Goal: Task Accomplishment & Management: Use online tool/utility

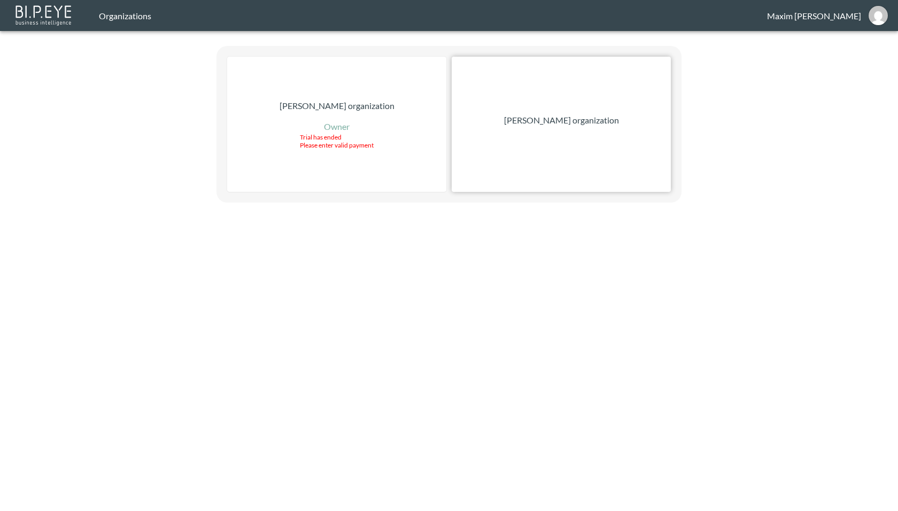
click at [564, 117] on p "[PERSON_NAME] organization" at bounding box center [561, 120] width 115 height 13
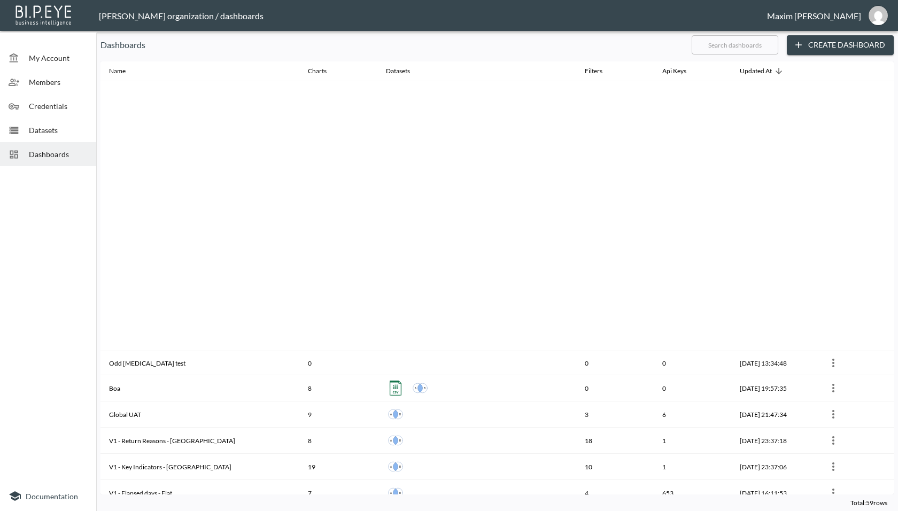
scroll to position [511, 0]
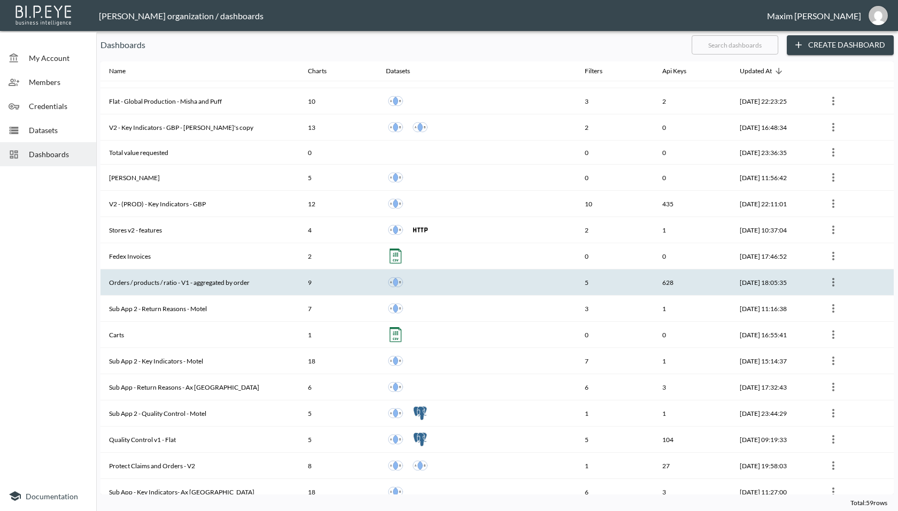
click at [254, 280] on th "Orders / products / ratio - V1 - aggregated by order" at bounding box center [200, 282] width 199 height 26
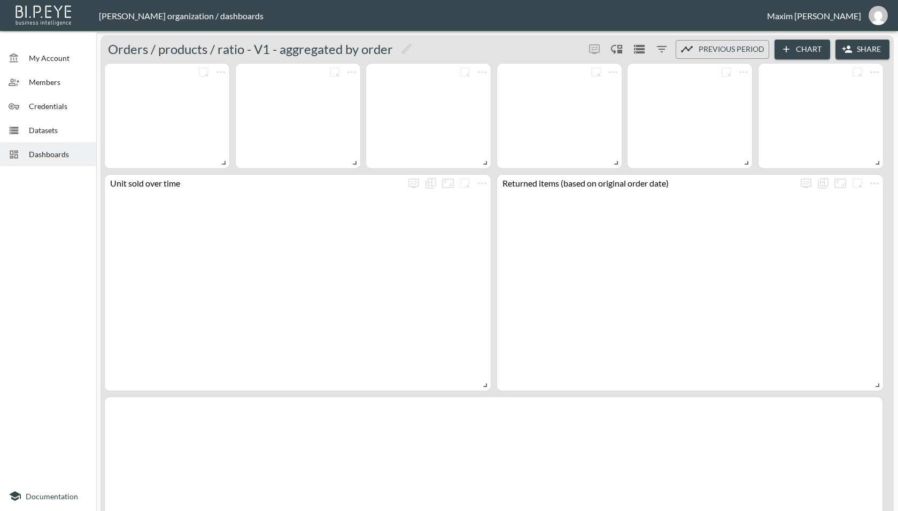
click at [865, 49] on button "Share" at bounding box center [863, 50] width 54 height 20
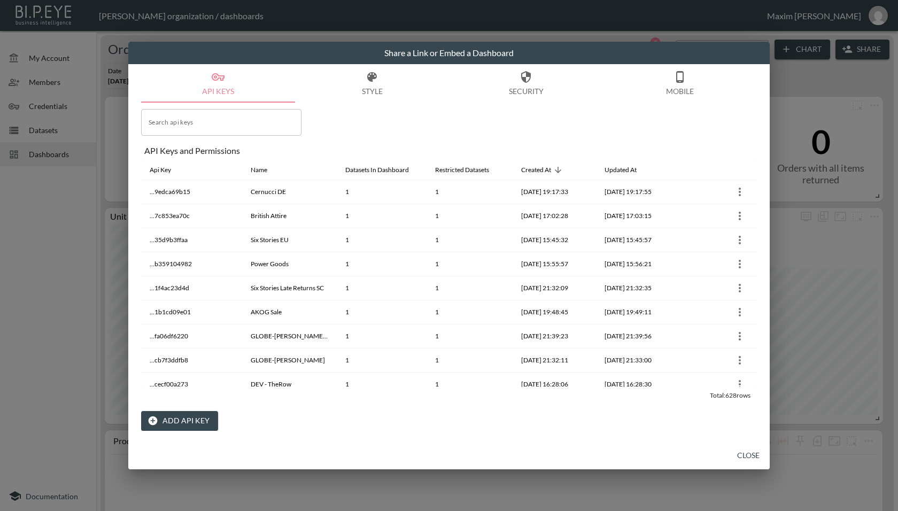
click at [249, 126] on input "Search api keys" at bounding box center [221, 122] width 160 height 27
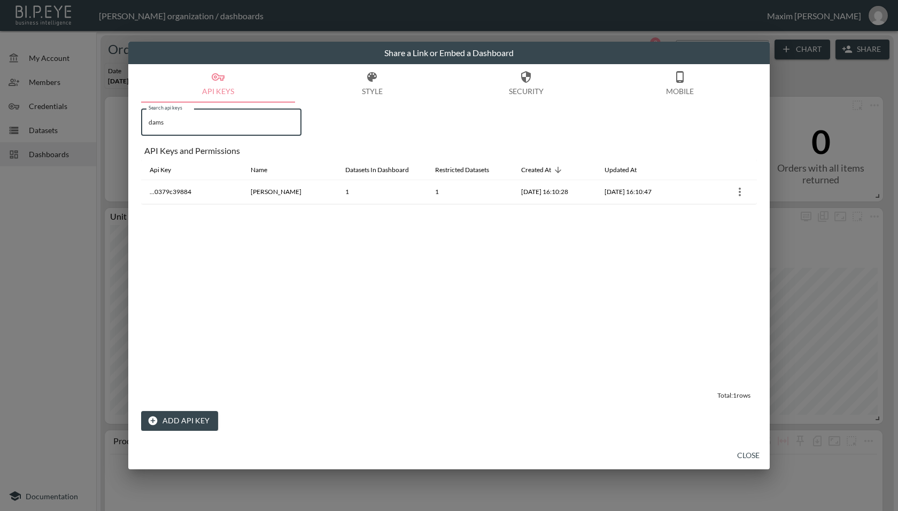
type input "dams"
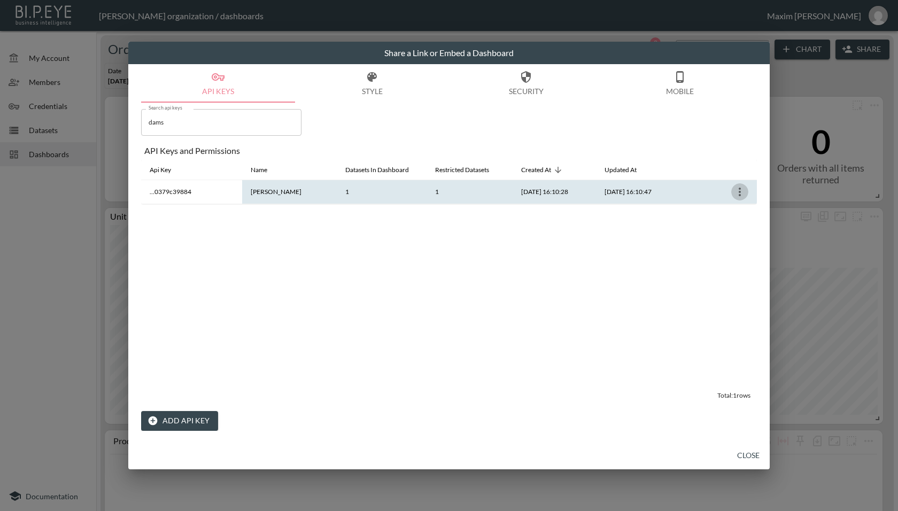
click at [740, 192] on icon "more" at bounding box center [740, 192] width 2 height 9
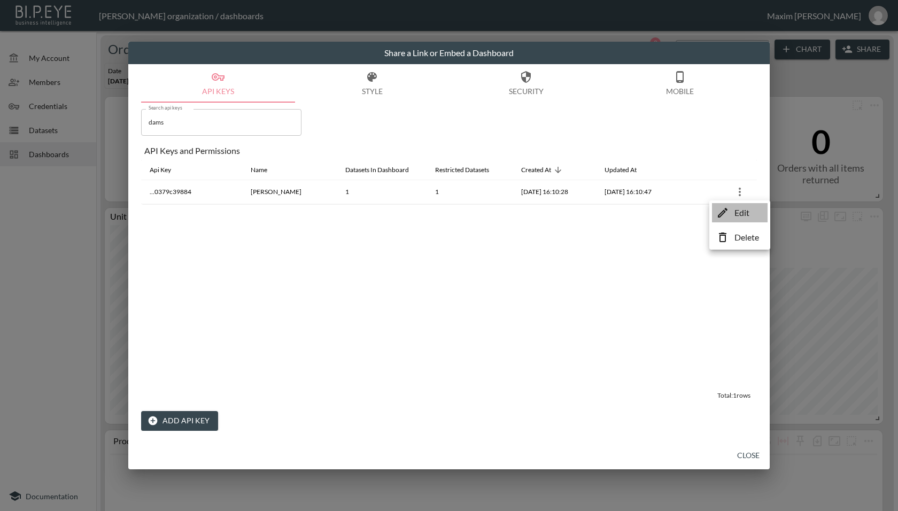
click at [731, 213] on li "Edit" at bounding box center [740, 212] width 56 height 19
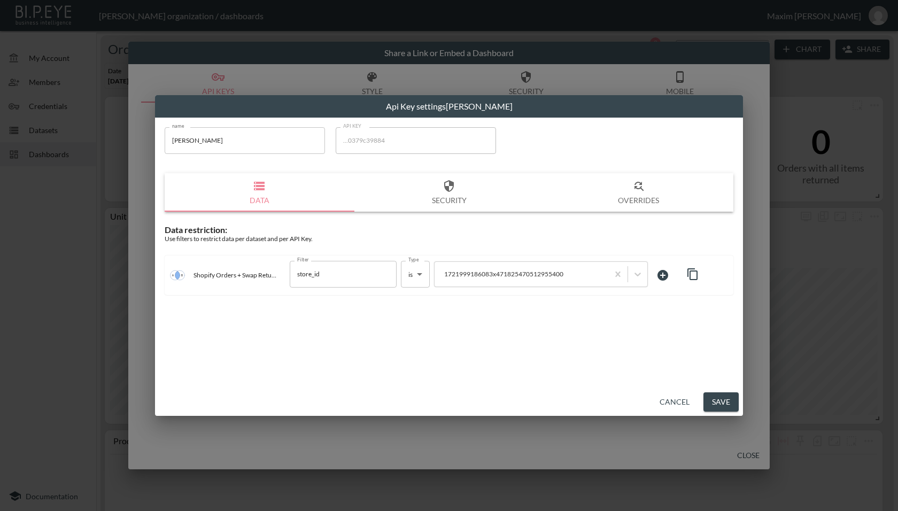
click at [674, 405] on button "Cancel" at bounding box center [674, 402] width 38 height 20
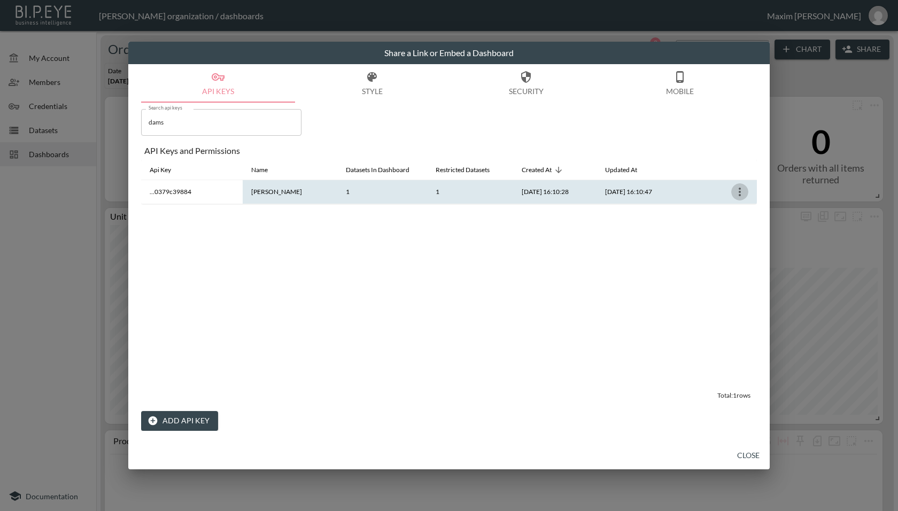
click at [744, 196] on icon "more" at bounding box center [740, 192] width 13 height 13
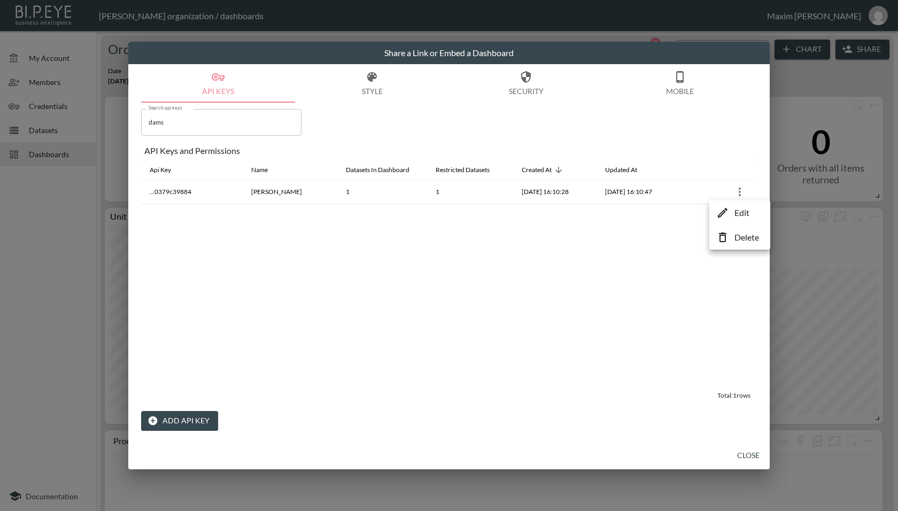
click at [736, 212] on p "Edit" at bounding box center [742, 212] width 15 height 13
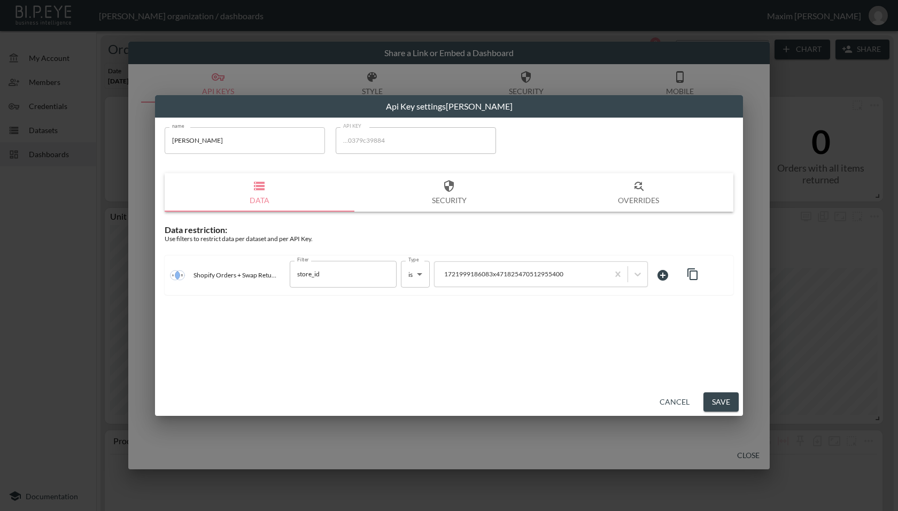
click at [666, 407] on button "Cancel" at bounding box center [674, 402] width 38 height 20
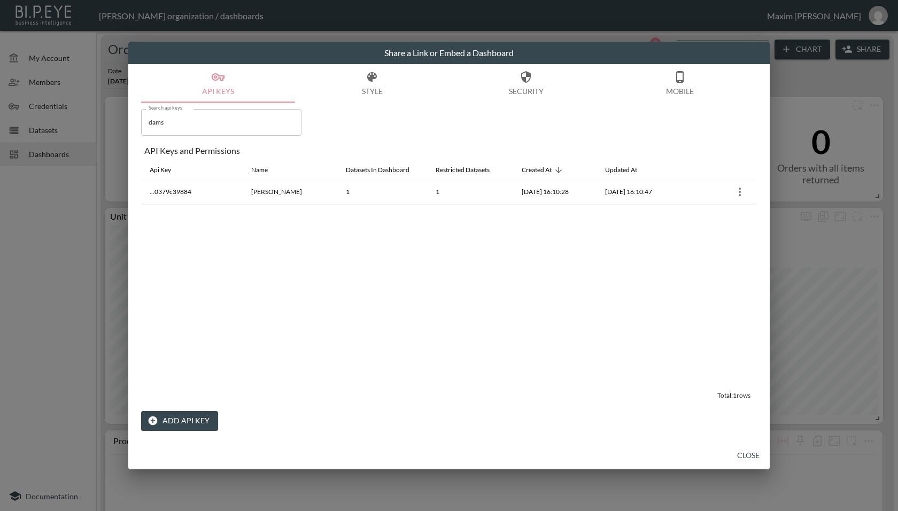
click at [748, 456] on button "Close" at bounding box center [748, 456] width 34 height 20
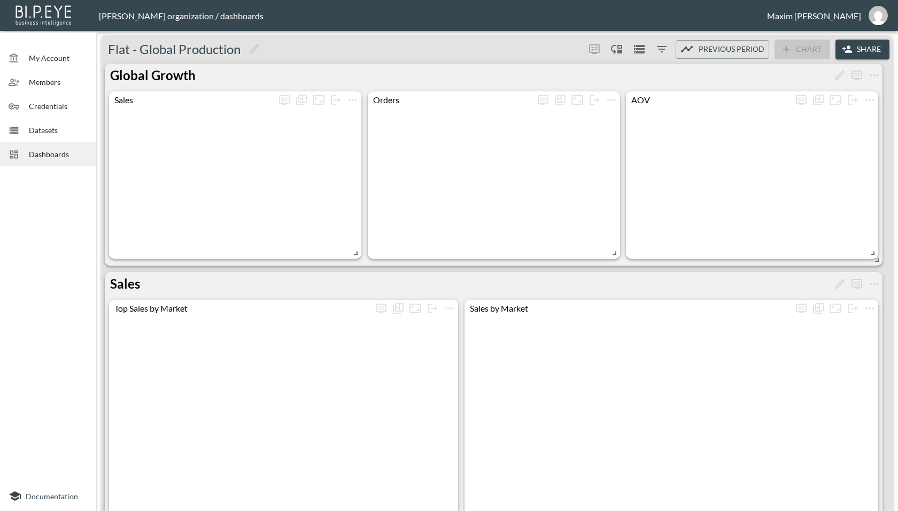
click at [39, 157] on span "Dashboards" at bounding box center [58, 154] width 59 height 11
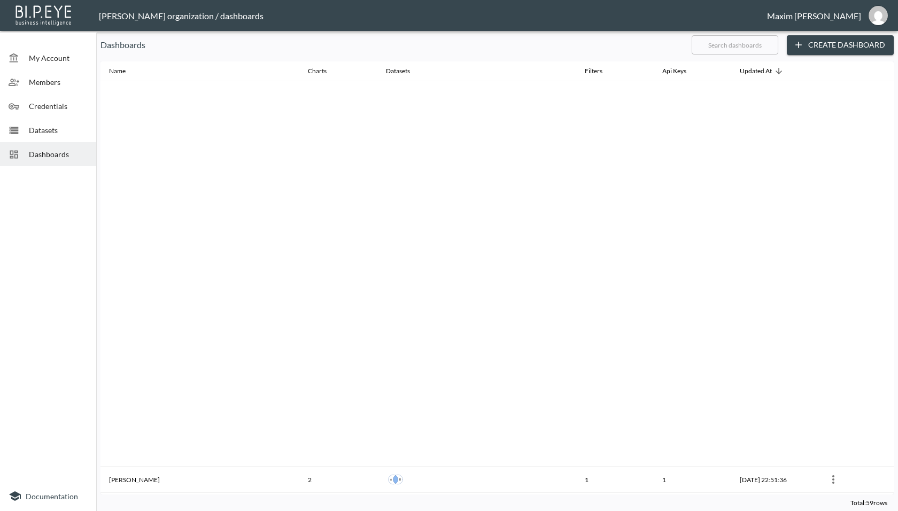
scroll to position [645, 0]
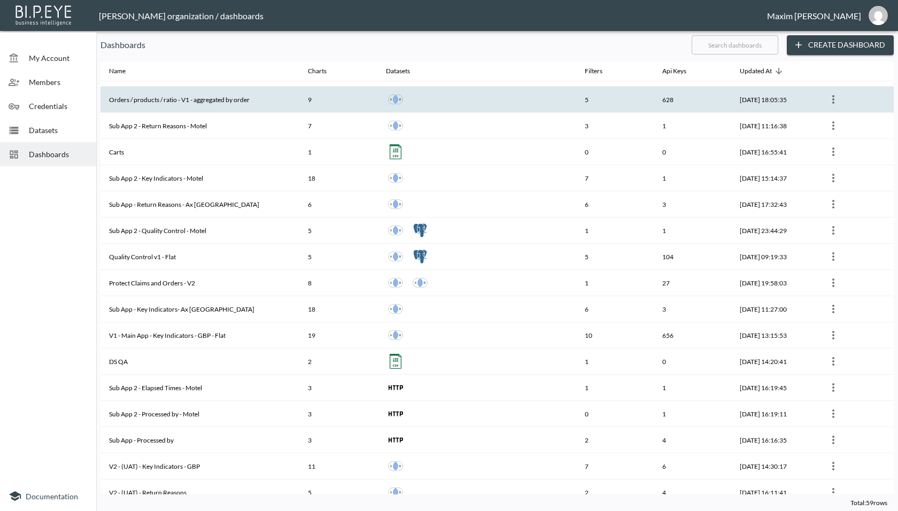
click at [266, 95] on th "Orders / products / ratio - V1 - aggregated by order" at bounding box center [200, 100] width 199 height 26
